Goal: Task Accomplishment & Management: Manage account settings

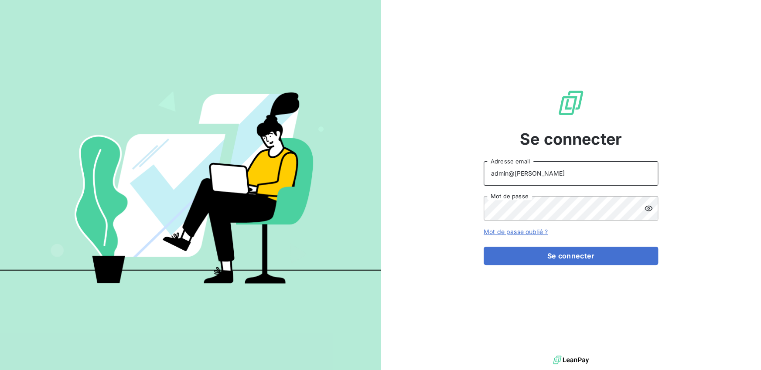
click at [534, 183] on input "admin@[PERSON_NAME]" at bounding box center [571, 173] width 175 height 24
type input "admin@rfl"
click at [484, 247] on button "Se connecter" at bounding box center [571, 256] width 175 height 18
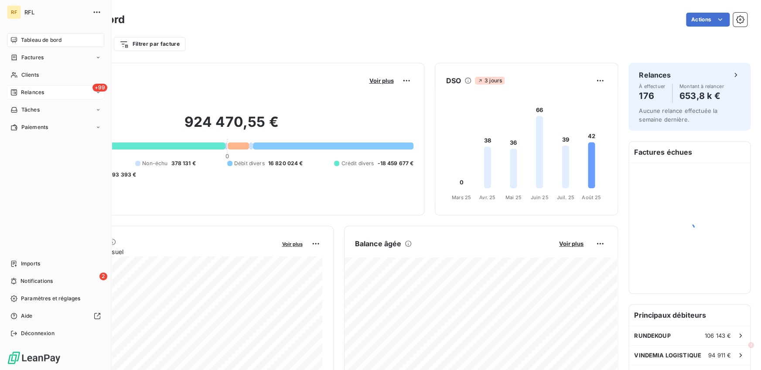
click at [14, 93] on icon at bounding box center [14, 92] width 6 height 6
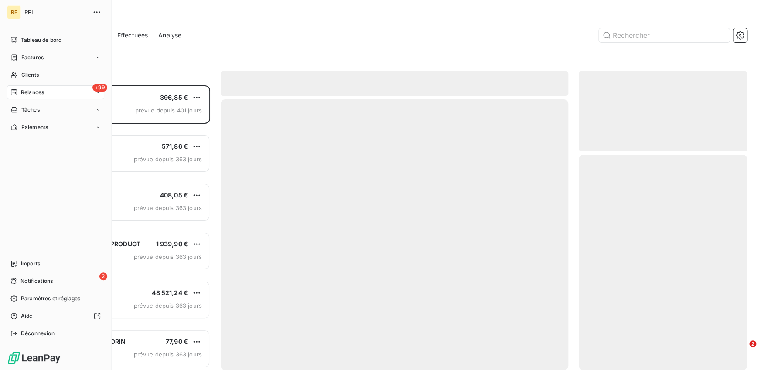
scroll to position [285, 168]
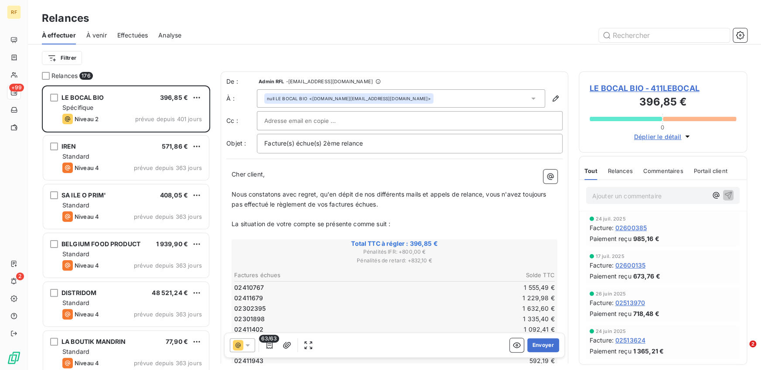
click at [123, 37] on span "Effectuées" at bounding box center [132, 35] width 31 height 9
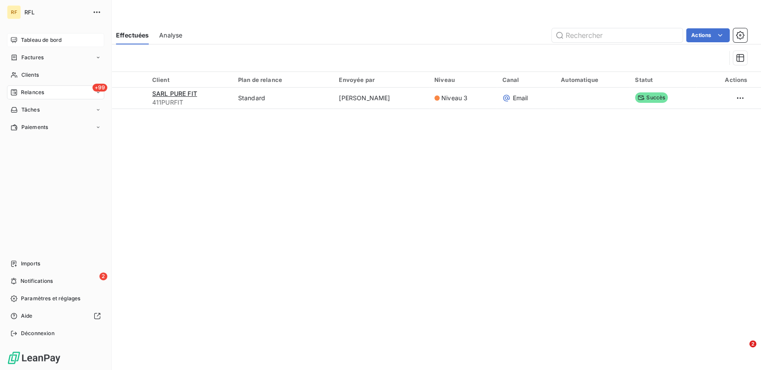
click at [31, 41] on span "Tableau de bord" at bounding box center [41, 40] width 41 height 8
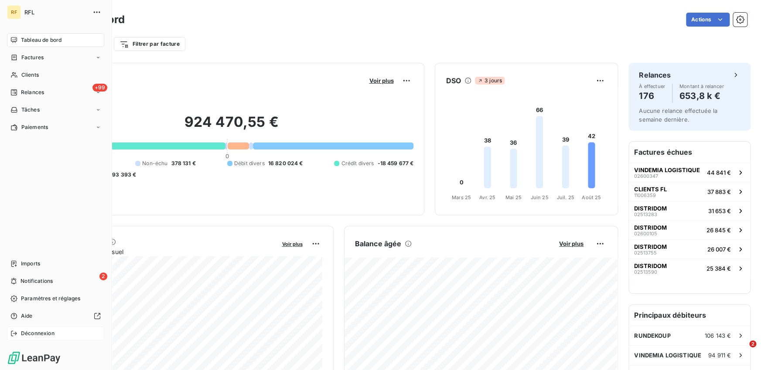
click at [34, 332] on span "Déconnexion" at bounding box center [38, 334] width 34 height 8
